Goal: Task Accomplishment & Management: Complete application form

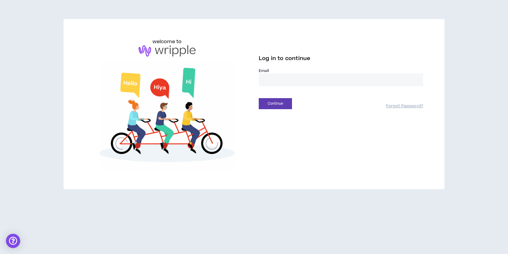
click at [273, 80] on input "email" at bounding box center [341, 79] width 164 height 13
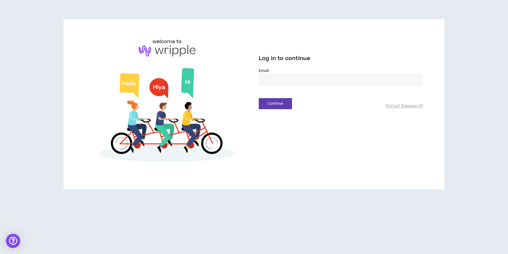
type input "**********"
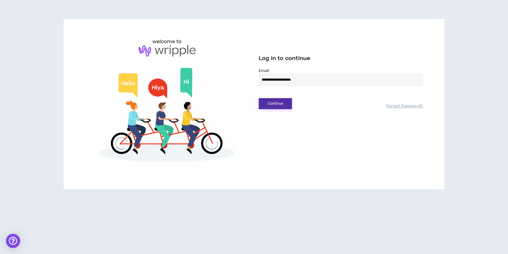
click at [272, 104] on button "Continue" at bounding box center [275, 103] width 33 height 11
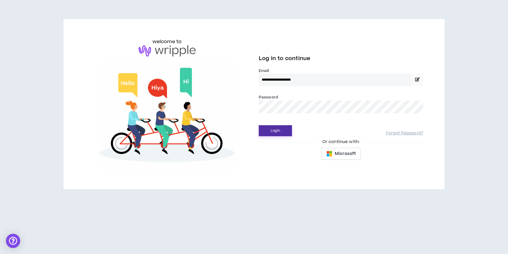
click at [278, 134] on button "Login" at bounding box center [275, 130] width 33 height 11
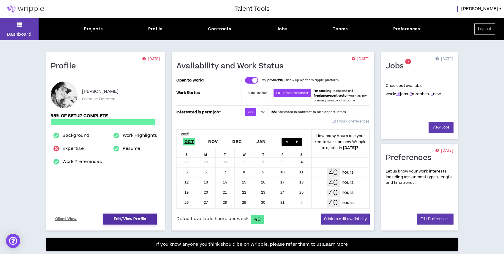
click at [138, 222] on link "Edit/View Profile" at bounding box center [129, 218] width 53 height 11
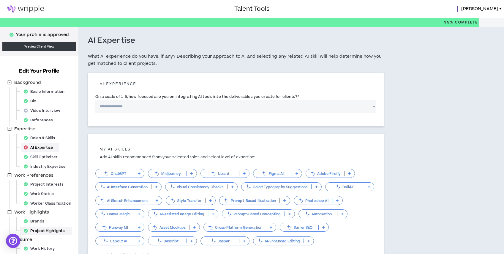
click at [61, 231] on div "Project Highlights" at bounding box center [45, 230] width 49 height 8
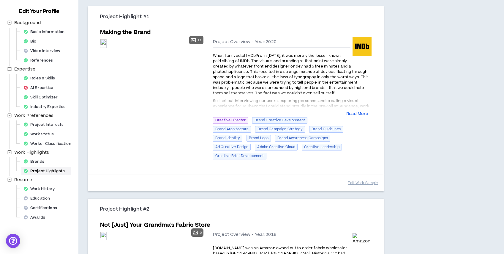
scroll to position [60, 0]
click at [359, 114] on button "Read More" at bounding box center [357, 114] width 22 height 6
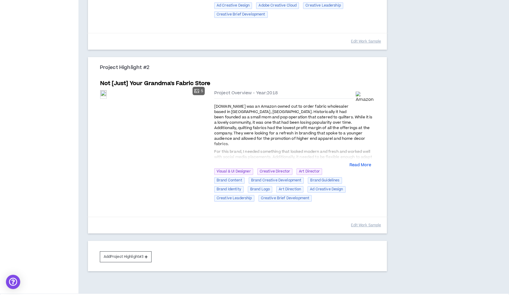
scroll to position [312, 0]
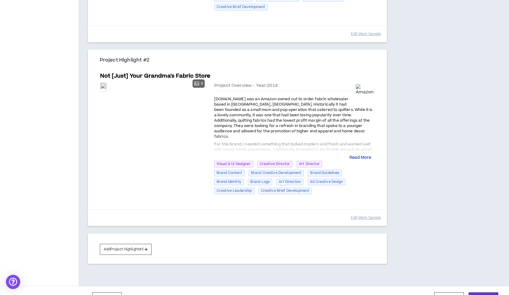
click at [362, 157] on button "Read More" at bounding box center [360, 158] width 22 height 6
